Goal: Task Accomplishment & Management: Complete application form

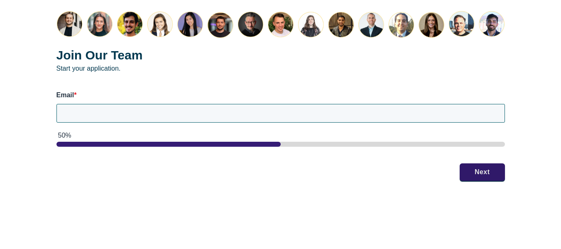
scroll to position [1147, 0]
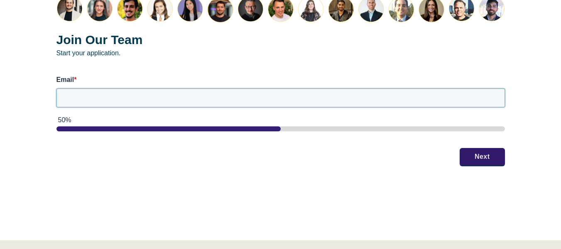
click at [222, 88] on input "Email *" at bounding box center [280, 97] width 449 height 18
type input "[PERSON_NAME][EMAIL_ADDRESS][DOMAIN_NAME]"
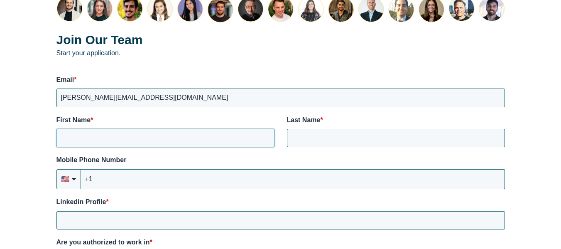
click at [244, 129] on input "First Name *" at bounding box center [165, 138] width 218 height 18
type input "[PERSON_NAME]"
click at [247, 173] on input "+1" at bounding box center [293, 179] width 424 height 20
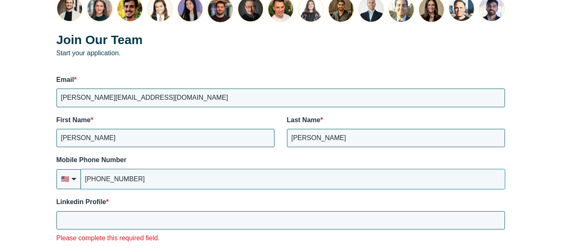
type input "[PHONE_NUMBER]"
click at [162, 212] on input "Linkedin Profile *" at bounding box center [280, 220] width 449 height 18
paste input "[DOMAIN_NAME][URL][PERSON_NAME]"
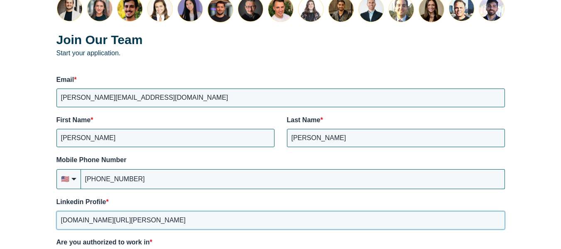
type input "[DOMAIN_NAME][URL][PERSON_NAME]"
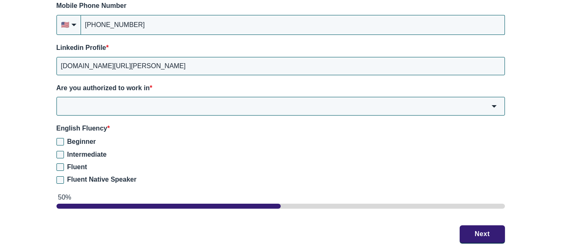
scroll to position [1312, 0]
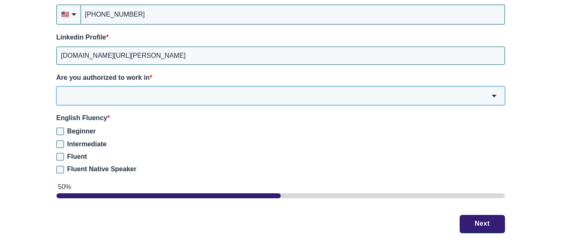
click at [188, 86] on input "Are you authorized to work in *" at bounding box center [280, 95] width 449 height 18
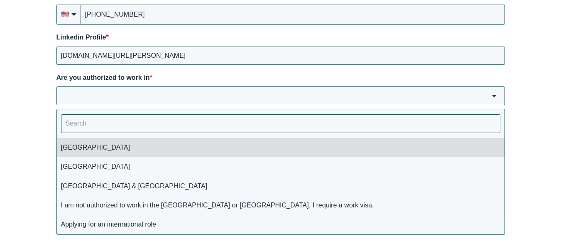
click at [166, 140] on li "[GEOGRAPHIC_DATA]" at bounding box center [281, 147] width 448 height 19
type input "[GEOGRAPHIC_DATA]"
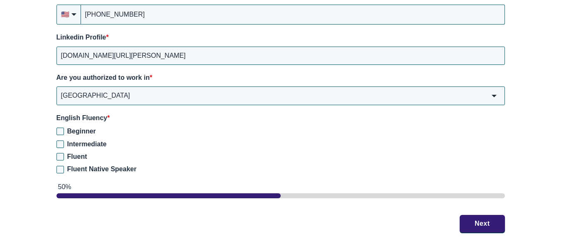
click at [73, 165] on span "Fluent Native Speaker" at bounding box center [101, 168] width 69 height 7
click at [64, 166] on input "Fluent Native Speaker" at bounding box center [59, 169] width 7 height 7
checkbox input "true"
click at [490, 219] on button "Next" at bounding box center [482, 222] width 45 height 17
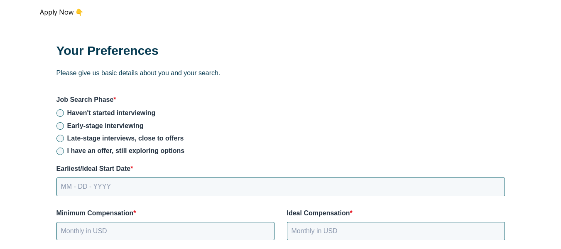
scroll to position [1107, 0]
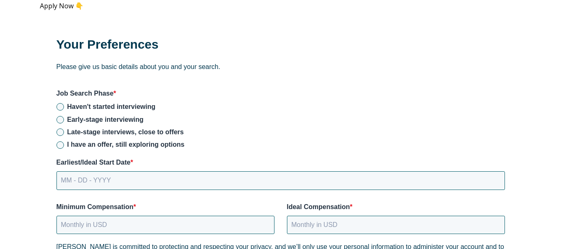
click at [121, 116] on span "Early-stage interviewing" at bounding box center [105, 119] width 76 height 7
click at [64, 116] on input "Early-stage interviewing" at bounding box center [59, 119] width 7 height 7
radio input "true"
click at [155, 176] on input "MM - DD - YYYY" at bounding box center [280, 180] width 449 height 18
type input "[DATE]"
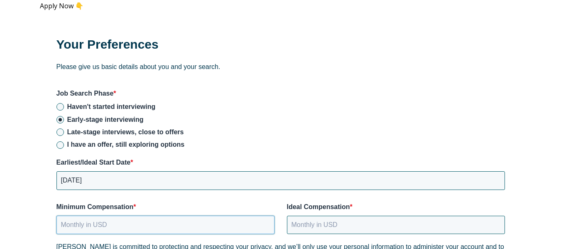
click at [120, 216] on input "Minimum Compensation *" at bounding box center [165, 225] width 218 height 18
type input "90000"
click at [322, 216] on input "Ideal Compensation *" at bounding box center [396, 225] width 218 height 18
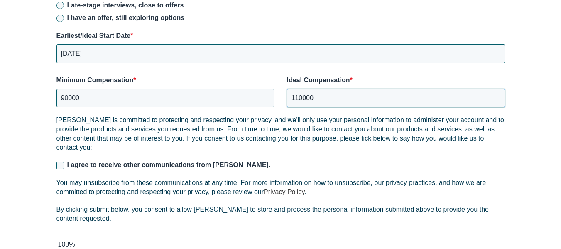
scroll to position [1234, 0]
type input "110000"
click at [186, 161] on span "I agree to receive other communications from [PERSON_NAME]." at bounding box center [169, 164] width 204 height 7
click at [64, 161] on input "I agree to receive other communications from [PERSON_NAME]." at bounding box center [59, 164] width 7 height 7
checkbox input "true"
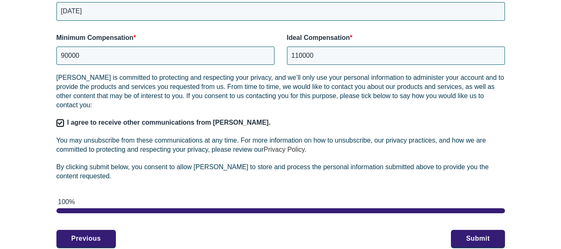
scroll to position [1276, 0]
click at [97, 229] on button "Previous" at bounding box center [85, 237] width 59 height 17
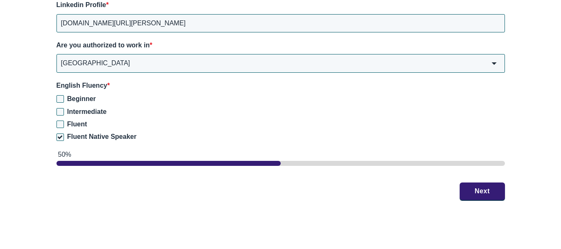
scroll to position [1348, 0]
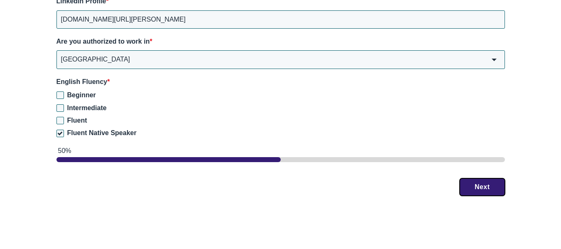
click at [481, 178] on button "Next" at bounding box center [482, 186] width 45 height 17
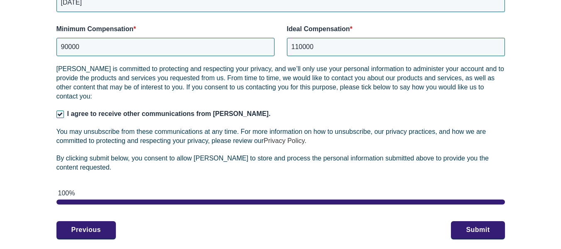
scroll to position [1285, 0]
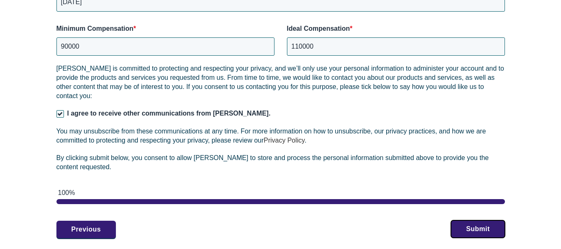
click at [466, 220] on button "Submit" at bounding box center [478, 228] width 54 height 17
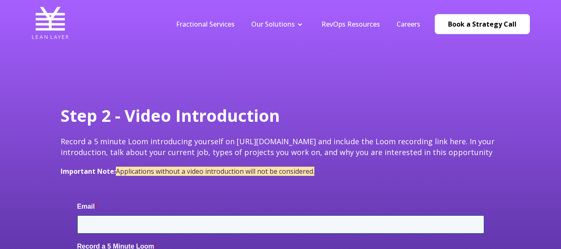
type input "[PERSON_NAME][EMAIL_ADDRESS][DOMAIN_NAME]"
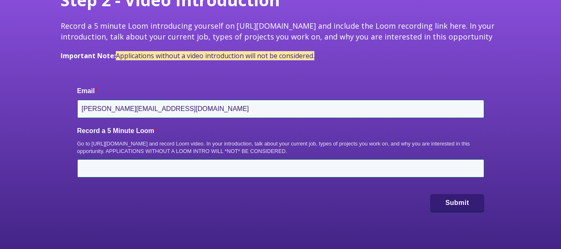
scroll to position [116, 0]
